Goal: Task Accomplishment & Management: Use online tool/utility

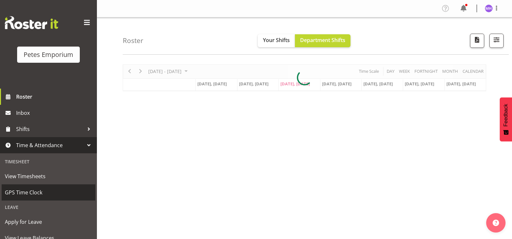
click at [49, 190] on span "GPS Time Clock" at bounding box center [48, 192] width 87 height 10
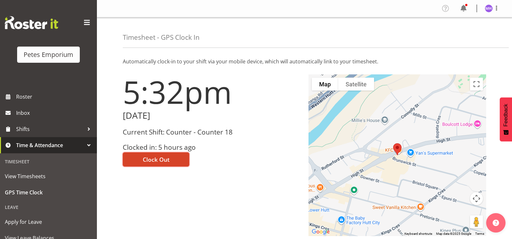
click at [154, 156] on span "Clock Out" at bounding box center [156, 159] width 27 height 8
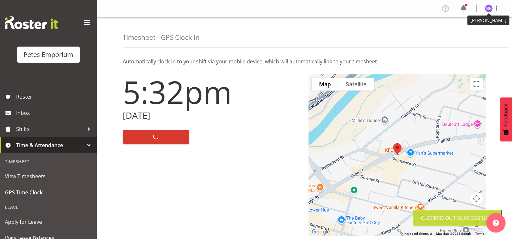
click at [491, 12] on figure at bounding box center [489, 9] width 8 height 8
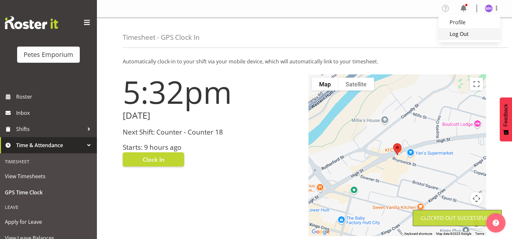
click at [462, 35] on link "Log Out" at bounding box center [469, 34] width 62 height 12
